Goal: Task Accomplishment & Management: Complete application form

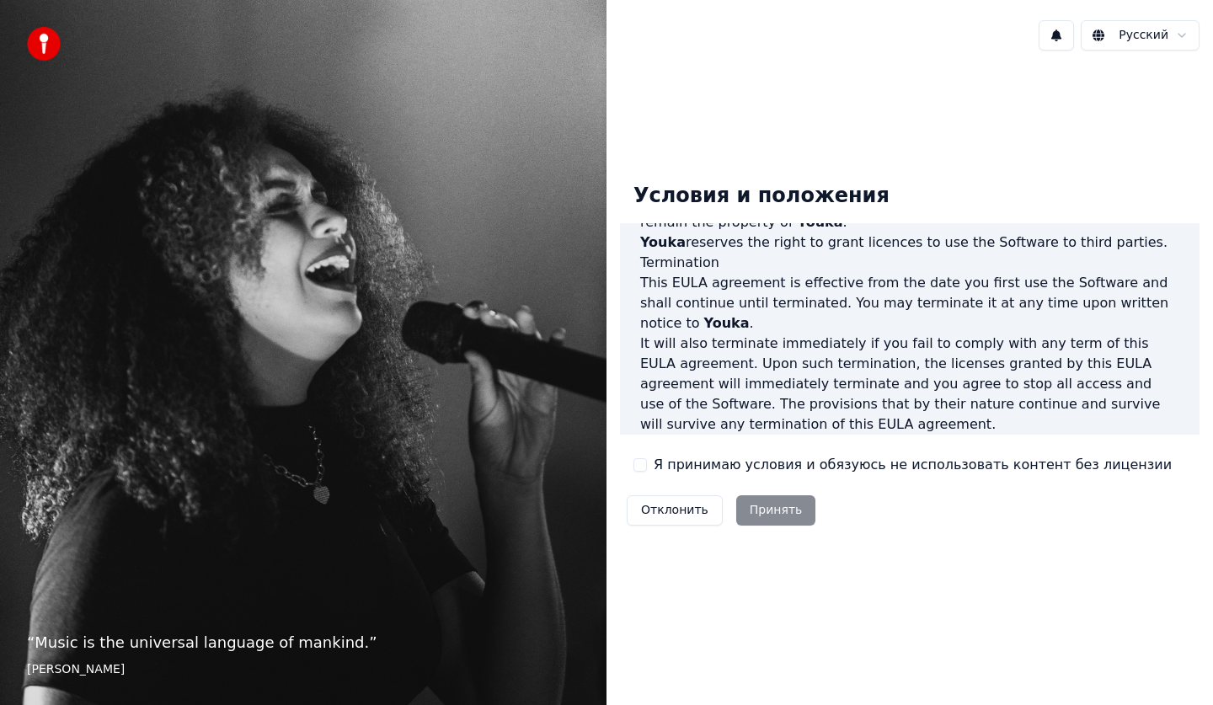
scroll to position [1022, 0]
click at [644, 463] on button "Я принимаю условия и обязуюсь не использовать контент без лицензии" at bounding box center [639, 464] width 13 height 13
click at [767, 505] on button "Принять" at bounding box center [776, 510] width 80 height 30
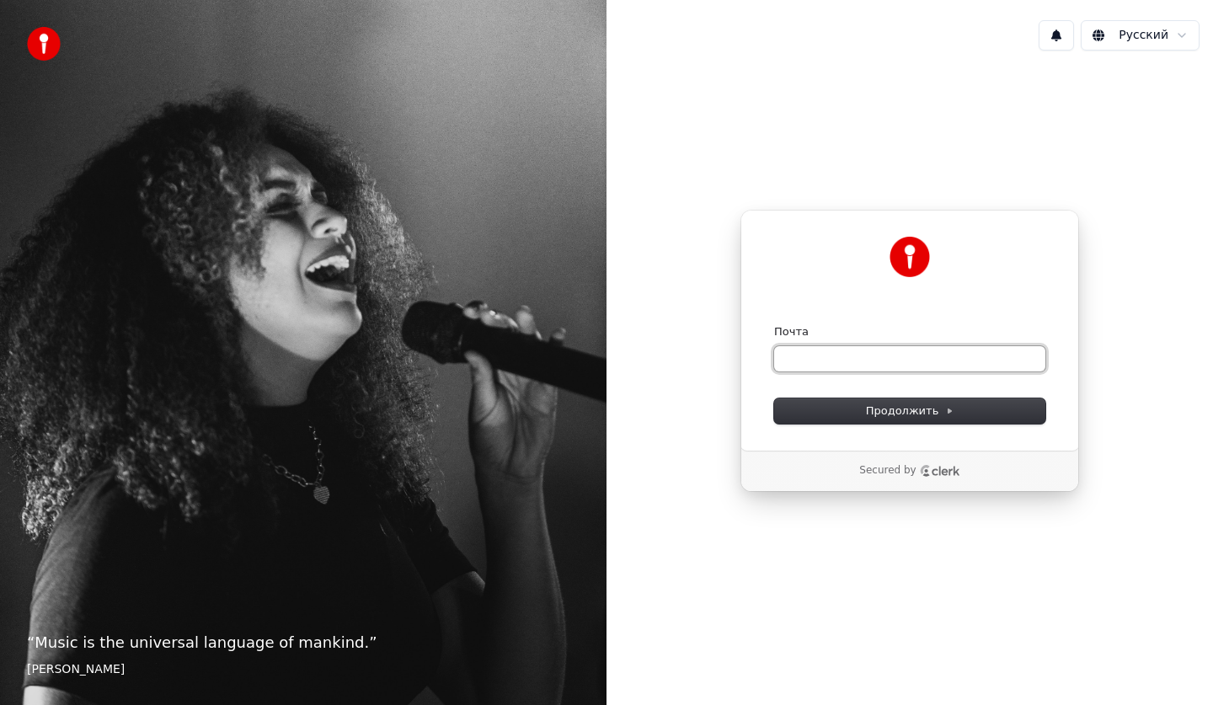
click at [796, 351] on input "Почта" at bounding box center [909, 358] width 271 height 25
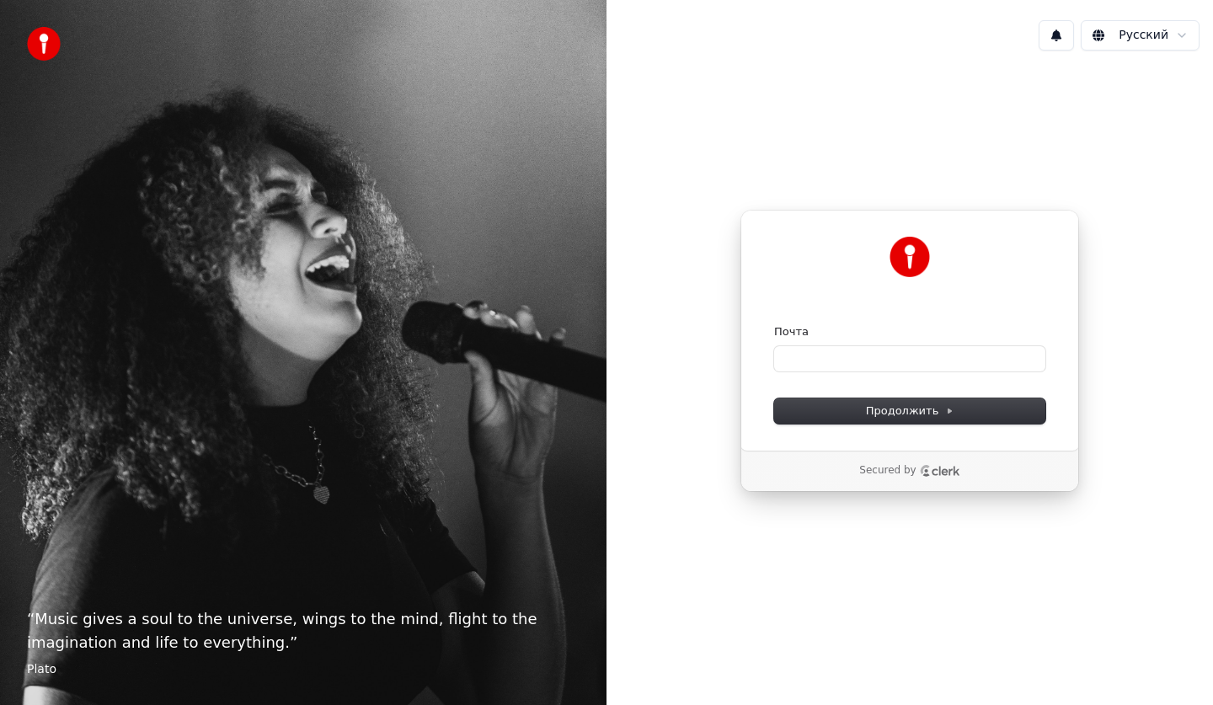
click at [1176, 45] on html "“ Music gives a soul to the universe, wings to the mind, flight to the imaginat…" at bounding box center [606, 352] width 1213 height 705
click at [1176, 44] on html "“ Music gives a soul to the universe, wings to the mind, flight to the imaginat…" at bounding box center [606, 352] width 1213 height 705
